Goal: Transaction & Acquisition: Subscribe to service/newsletter

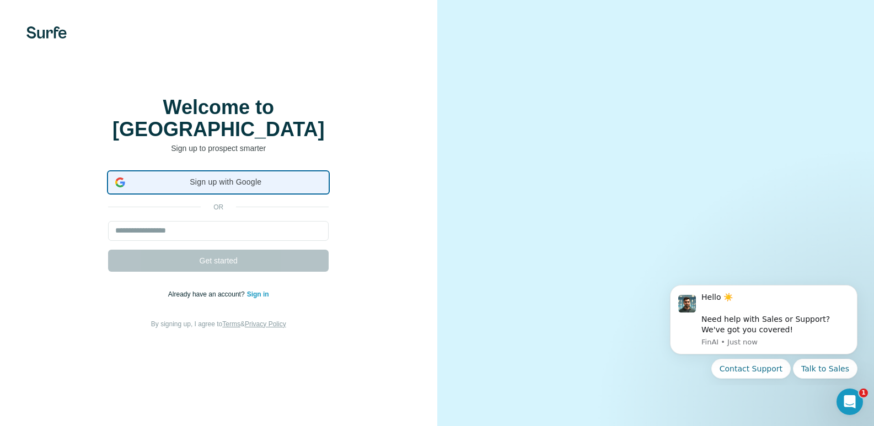
click at [224, 185] on div "Sign up with Google Sign up with Google. Opens in new tab" at bounding box center [218, 182] width 206 height 21
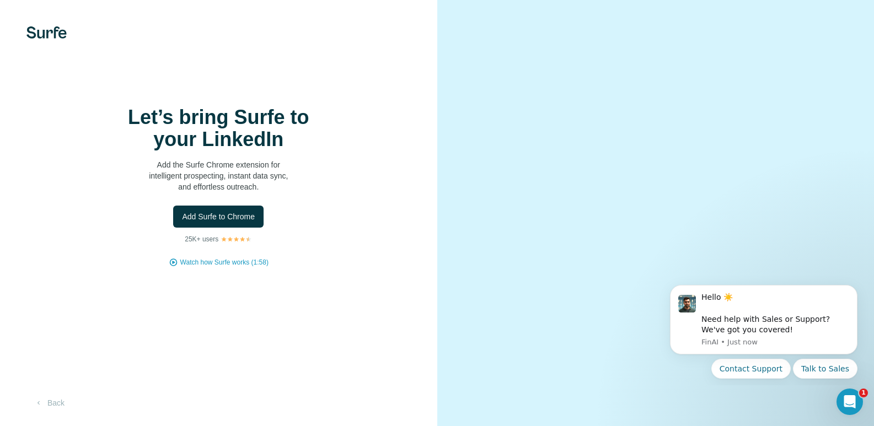
scroll to position [45, 0]
click at [238, 211] on span "Add Surfe to Chrome" at bounding box center [218, 216] width 73 height 11
